Goal: Information Seeking & Learning: Learn about a topic

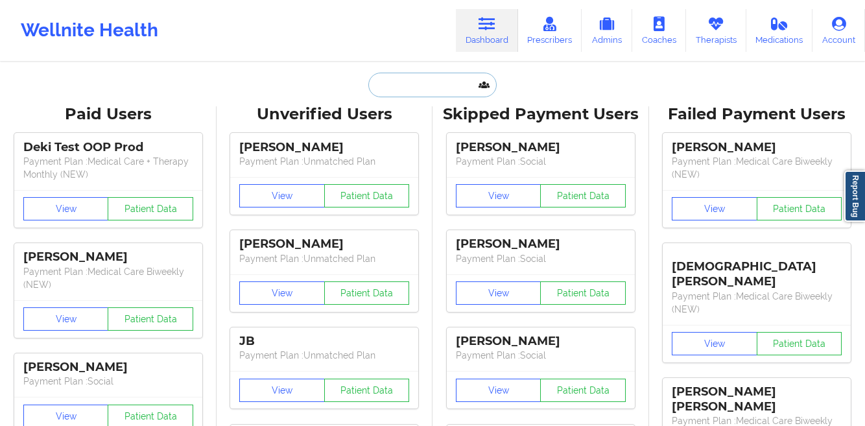
click at [411, 91] on input "text" at bounding box center [432, 85] width 128 height 25
paste input "[PERSON_NAME]"
type input "[PERSON_NAME]"
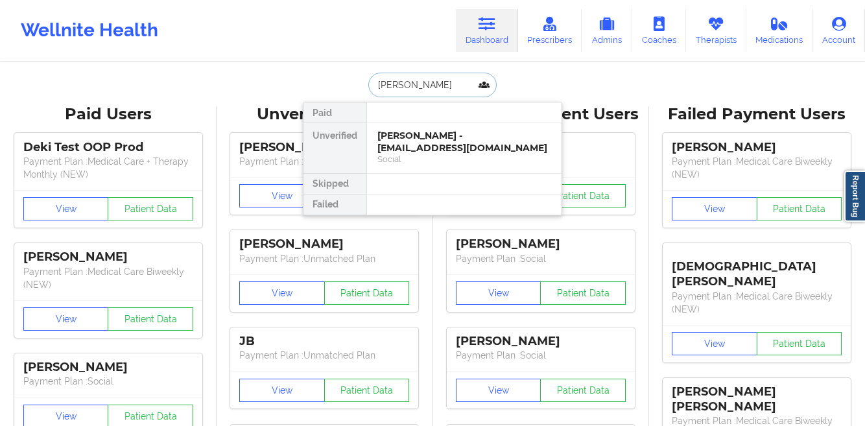
click at [394, 134] on div "[PERSON_NAME] - [EMAIL_ADDRESS][DOMAIN_NAME]" at bounding box center [464, 142] width 174 height 24
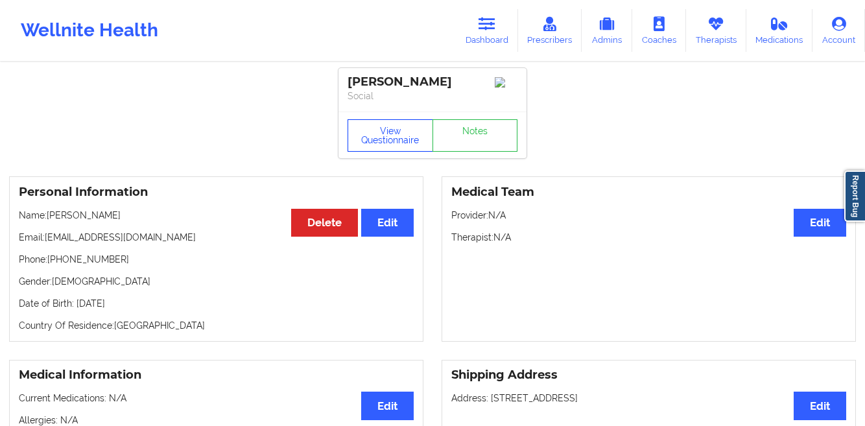
click at [383, 128] on button "View Questionnaire" at bounding box center [391, 135] width 86 height 32
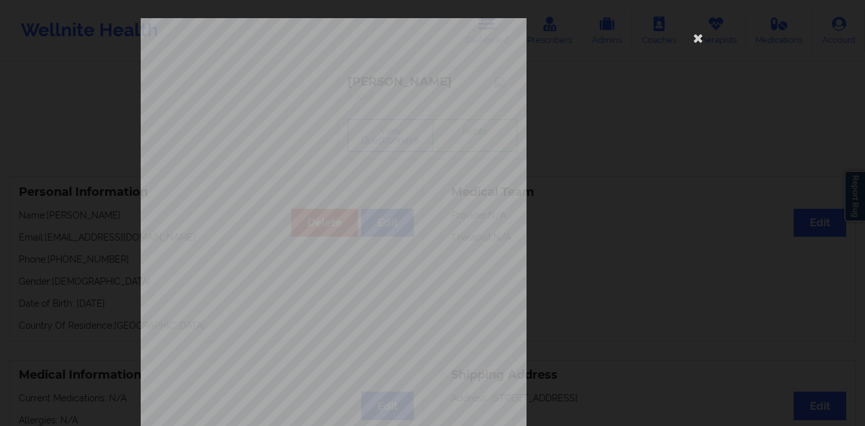
scroll to position [193, 0]
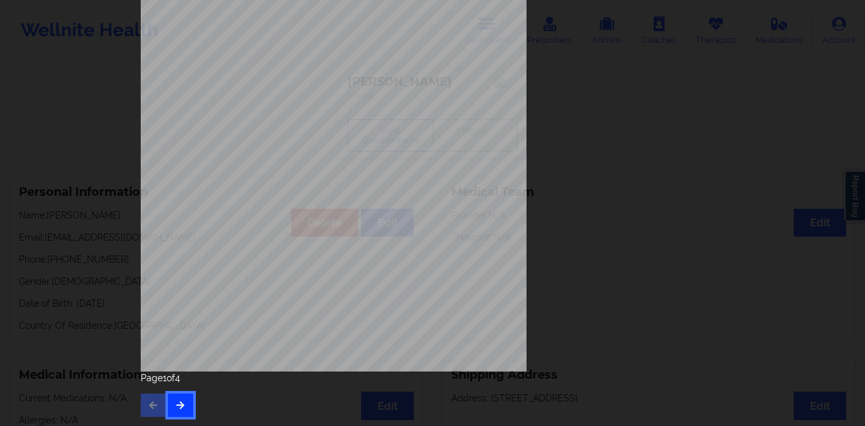
click at [175, 401] on icon "button" at bounding box center [180, 405] width 11 height 8
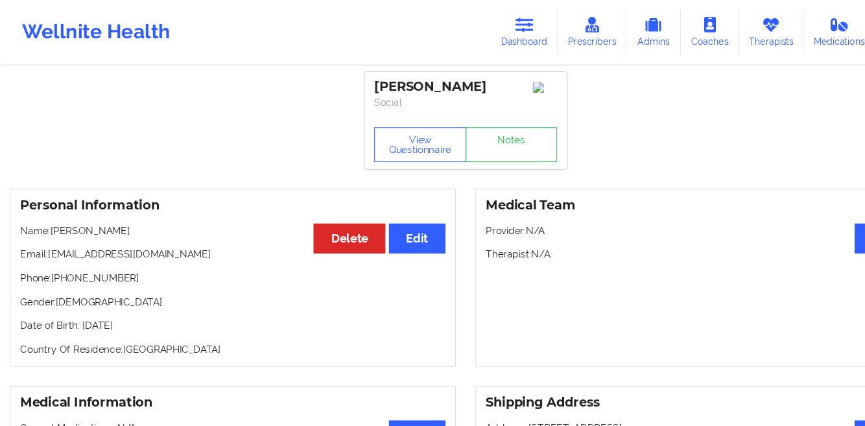
drag, startPoint x: 172, startPoint y: 308, endPoint x: 75, endPoint y: 312, distance: 97.4
click at [75, 310] on p "Date of Birth: [DEMOGRAPHIC_DATA]" at bounding box center [216, 303] width 395 height 13
copy p "[DATE]"
click at [501, 36] on link "Dashboard" at bounding box center [487, 30] width 62 height 43
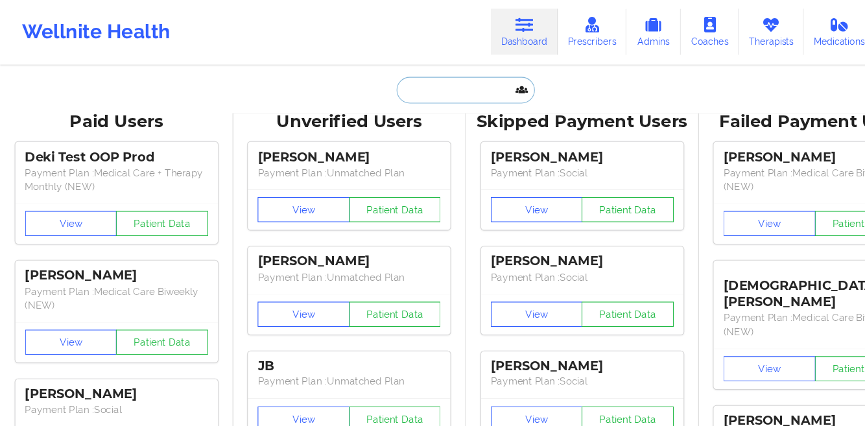
click at [409, 95] on input "text" at bounding box center [432, 85] width 128 height 25
paste input "[PERSON_NAME]"
type input "[PERSON_NAME]"
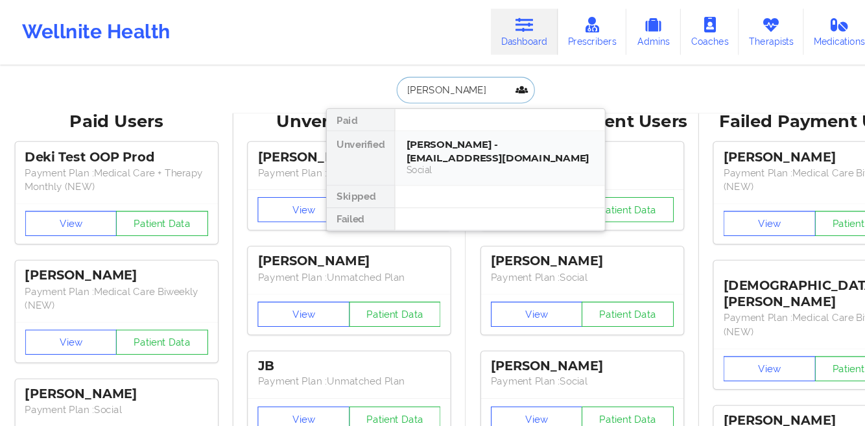
click at [386, 139] on div "[PERSON_NAME] - [EMAIL_ADDRESS][DOMAIN_NAME]" at bounding box center [464, 142] width 174 height 24
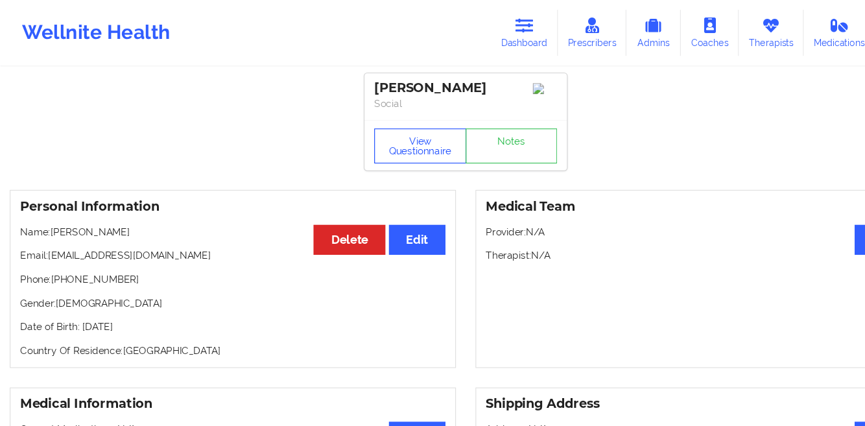
click at [397, 147] on button "View Questionnaire" at bounding box center [391, 135] width 86 height 32
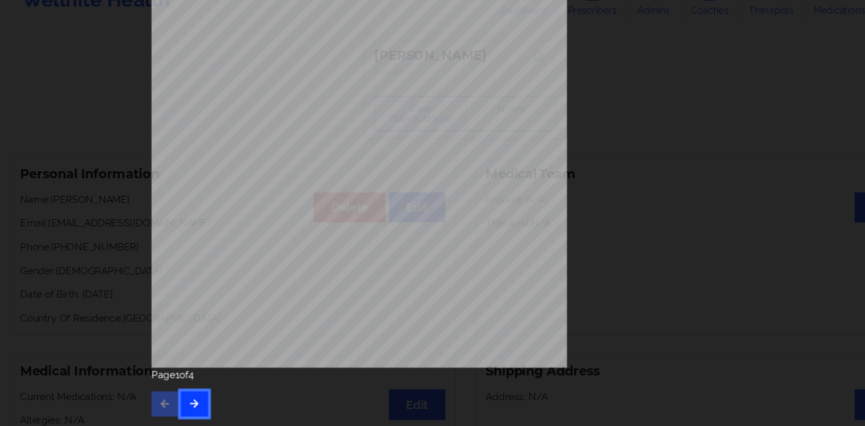
click at [178, 409] on icon "button" at bounding box center [180, 405] width 11 height 8
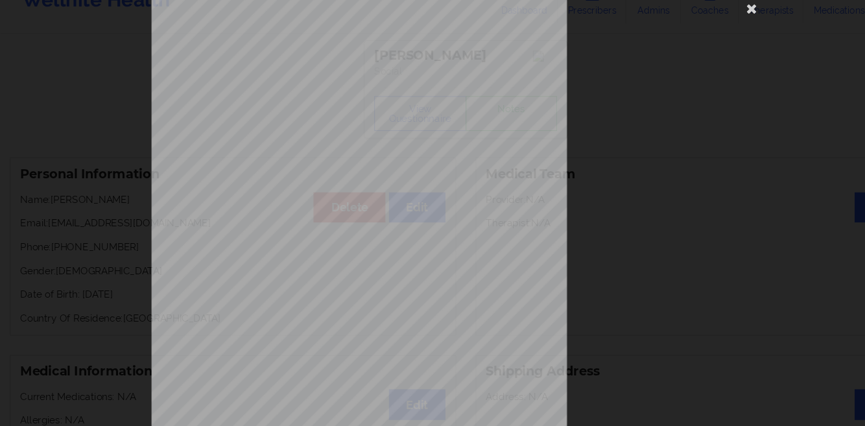
scroll to position [193, 0]
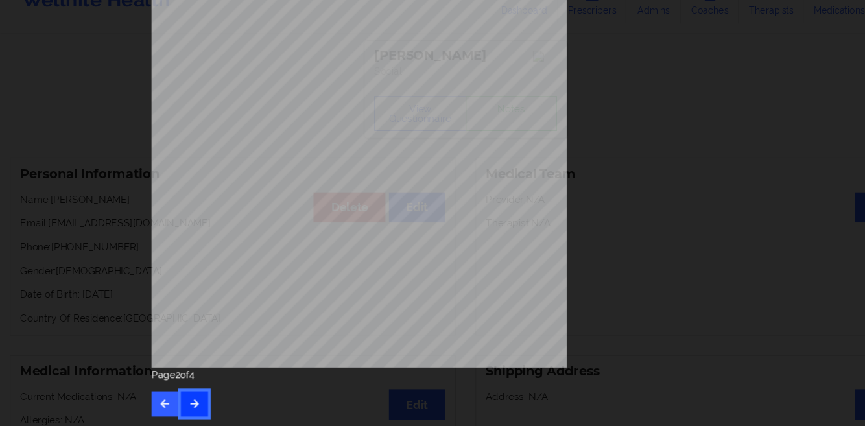
click at [178, 409] on icon "button" at bounding box center [180, 405] width 11 height 8
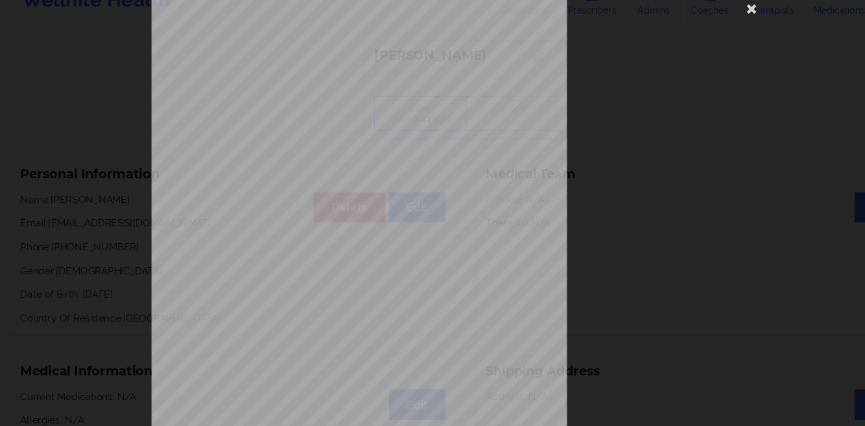
click at [47, 170] on div "none Insurance Member ID for patient This patient has not provided his Member I…" at bounding box center [432, 213] width 865 height 426
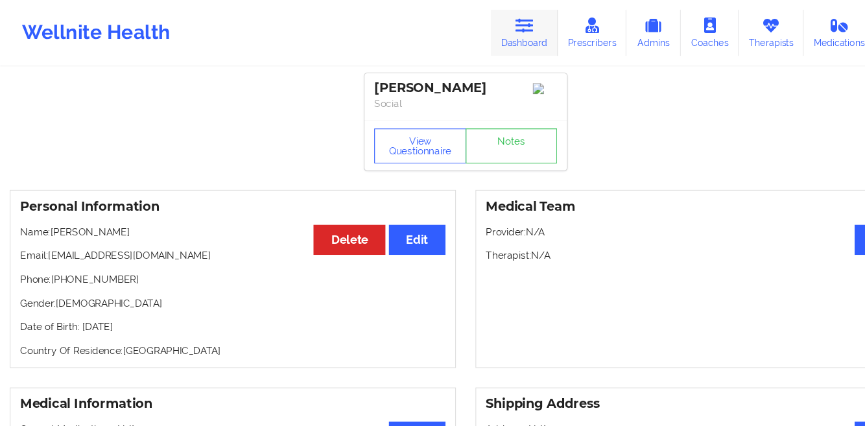
click at [473, 21] on link "Dashboard" at bounding box center [487, 30] width 62 height 43
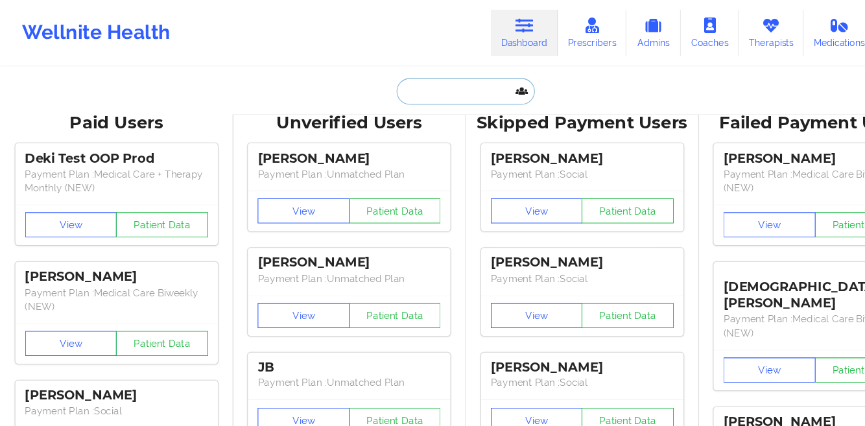
click at [377, 94] on input "text" at bounding box center [432, 85] width 128 height 25
paste input "Gage Frost"
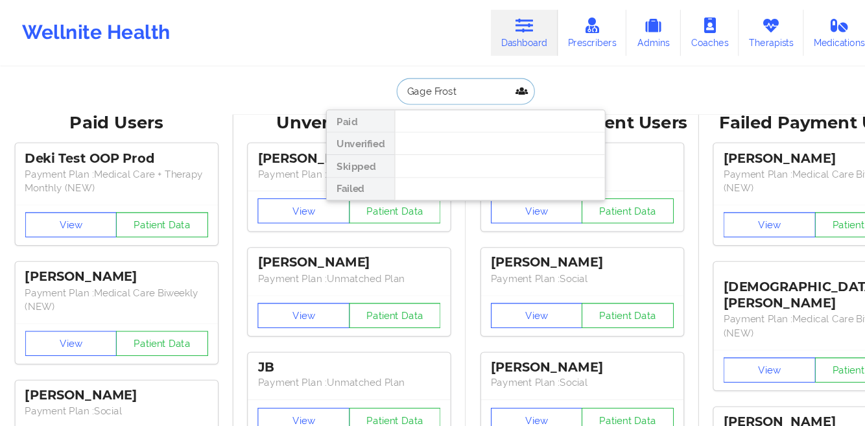
type input "Gage Frost"
